Goal: Check status

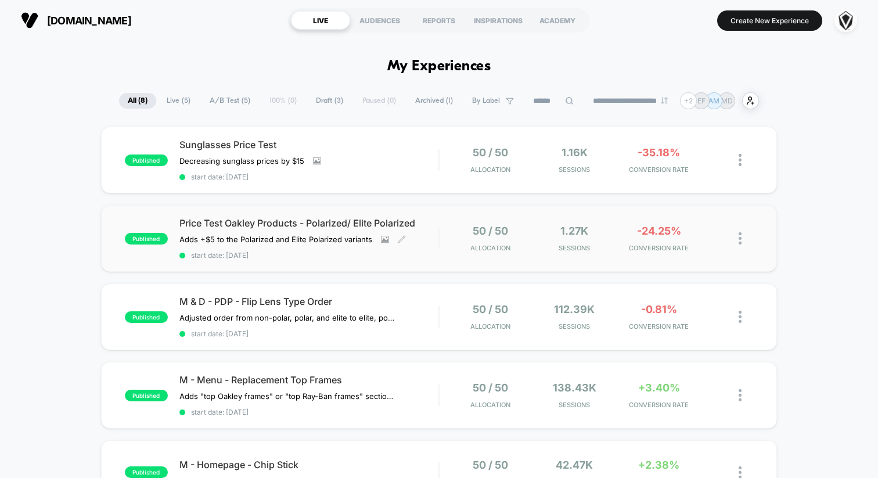
click at [428, 244] on div "Price Test Oakley Products - Polarized/ Elite Polarized Adds +$5 to the Polariz…" at bounding box center [308, 238] width 259 height 42
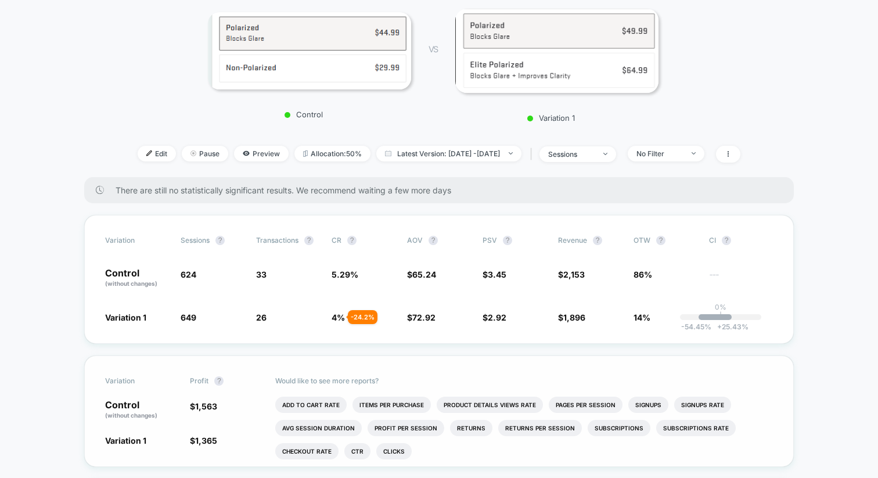
scroll to position [164, 0]
click at [673, 150] on div "No Filter" at bounding box center [660, 153] width 46 height 9
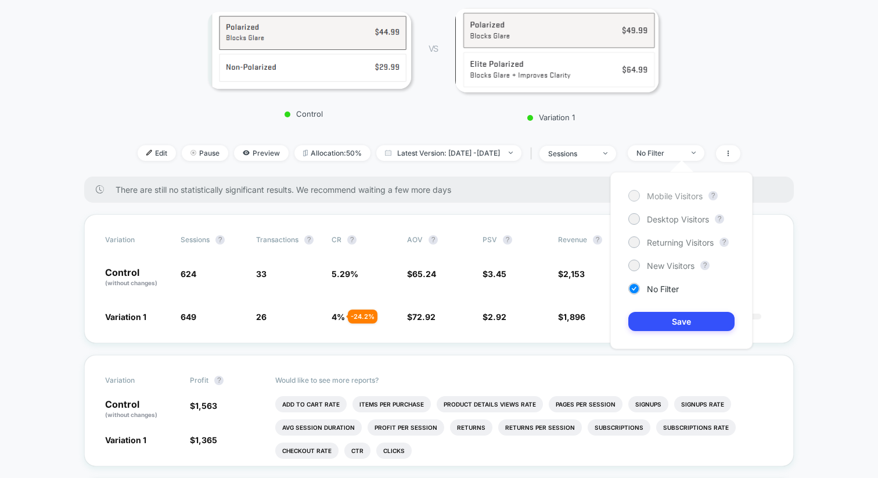
click at [646, 194] on div "Mobile Visitors" at bounding box center [666, 196] width 74 height 12
click at [658, 322] on button "Save" at bounding box center [682, 321] width 106 height 19
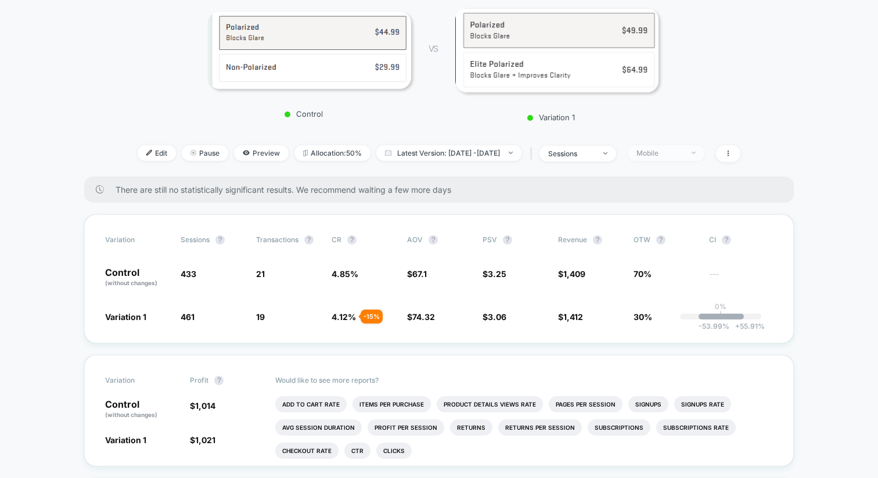
click at [673, 152] on div "Mobile" at bounding box center [660, 153] width 46 height 9
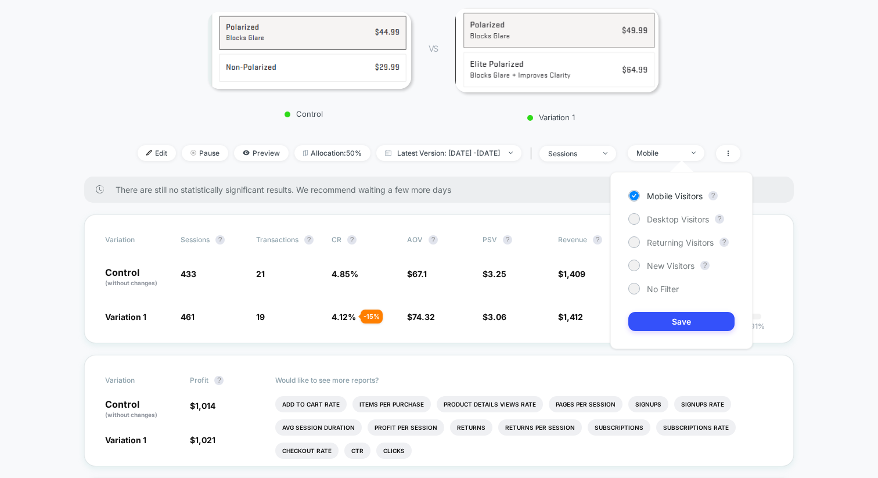
click at [757, 160] on div "Mobile Visitors ? Desktop Visitors ? Returning Visitors ? New Visitors ? No Fil…" at bounding box center [682, 260] width 166 height 200
click at [741, 157] on span at bounding box center [728, 153] width 24 height 17
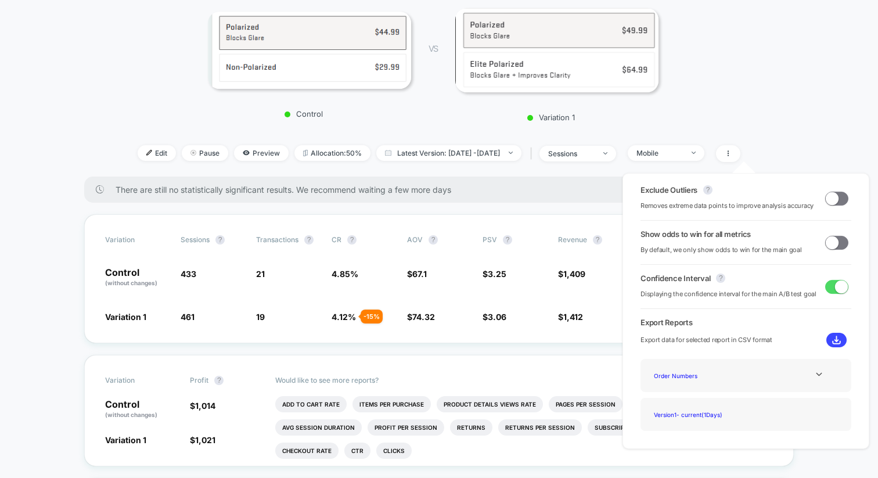
click at [737, 112] on div "Control VS Variation 1" at bounding box center [433, 61] width 665 height 133
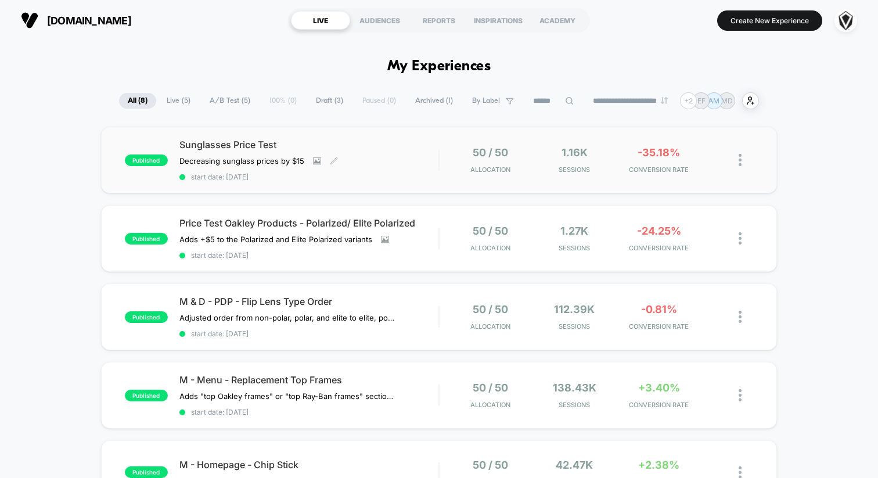
click at [372, 154] on div "Sunglasses Price Test Decreasing sunglass prices by $15﻿ Click to view images C…" at bounding box center [308, 160] width 259 height 42
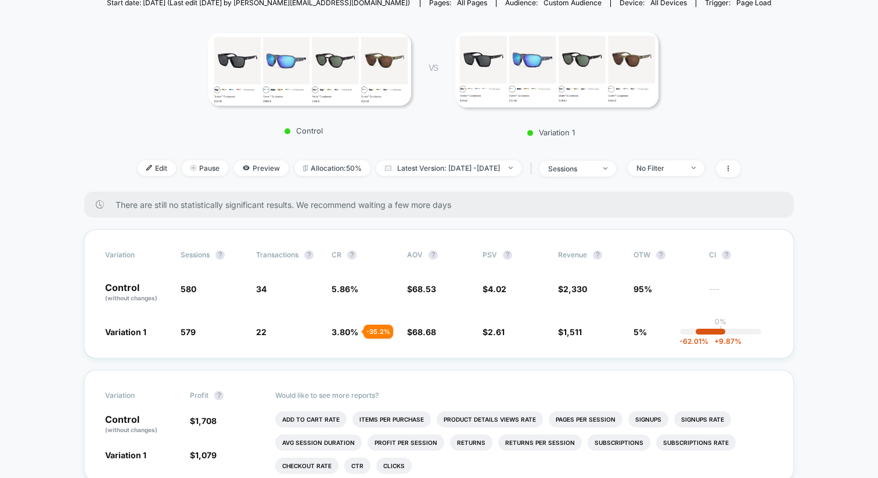
scroll to position [145, 0]
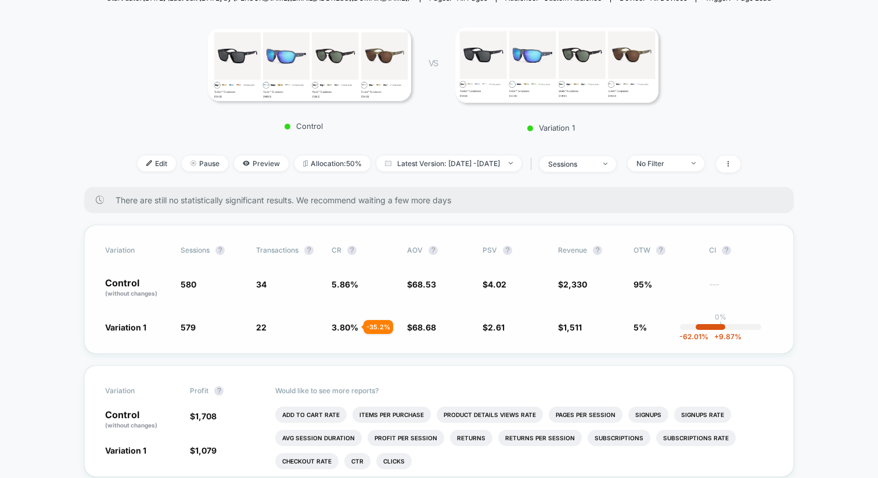
click at [341, 327] on span "3.80 %" at bounding box center [345, 327] width 27 height 10
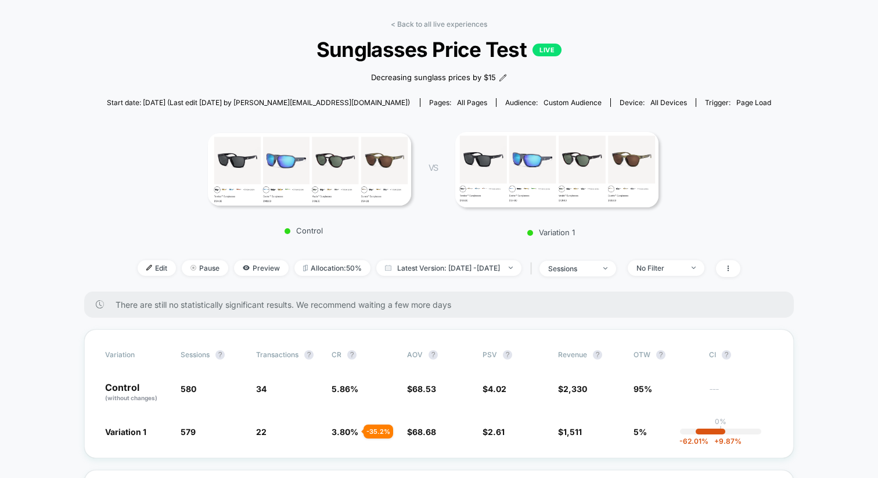
scroll to position [42, 0]
